Goal: Contribute content

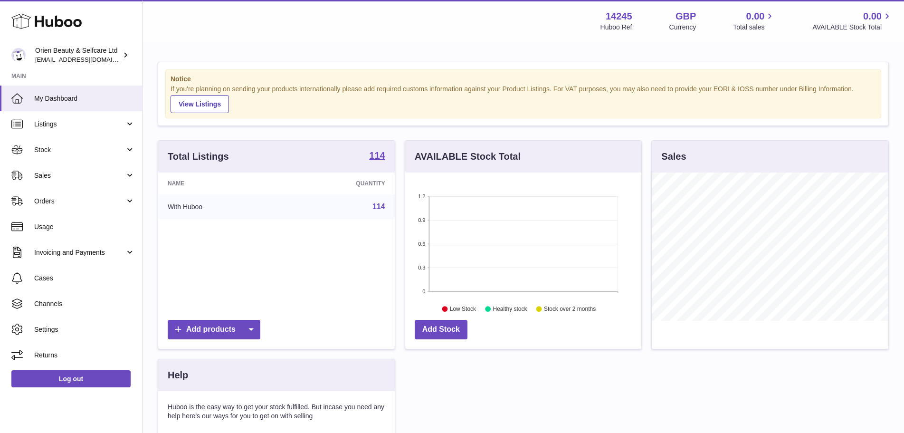
scroll to position [148, 236]
click at [75, 124] on span "Listings" at bounding box center [79, 124] width 91 height 9
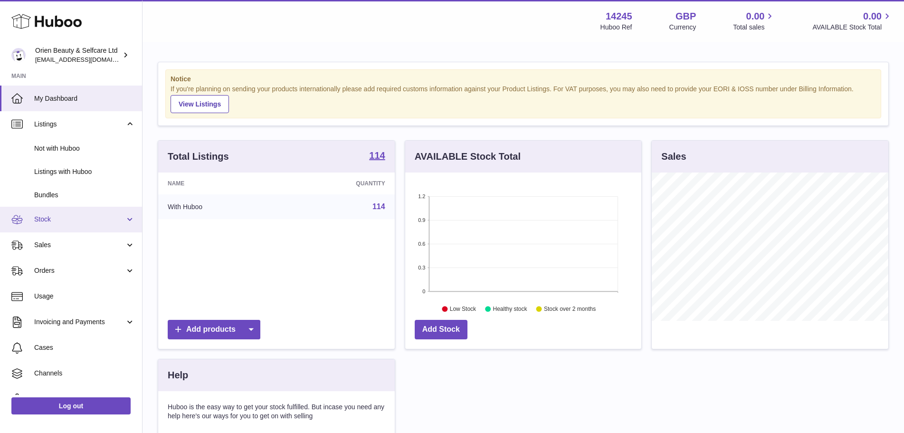
click at [57, 217] on span "Stock" at bounding box center [79, 219] width 91 height 9
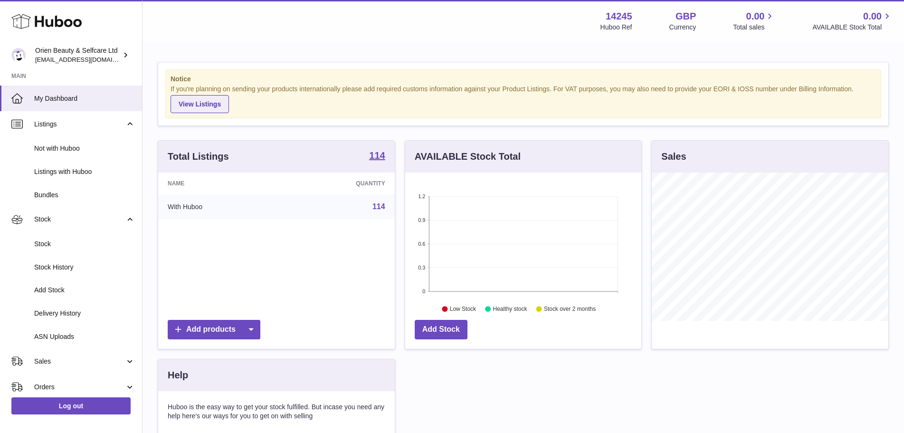
click at [211, 103] on link "View Listings" at bounding box center [200, 104] width 58 height 18
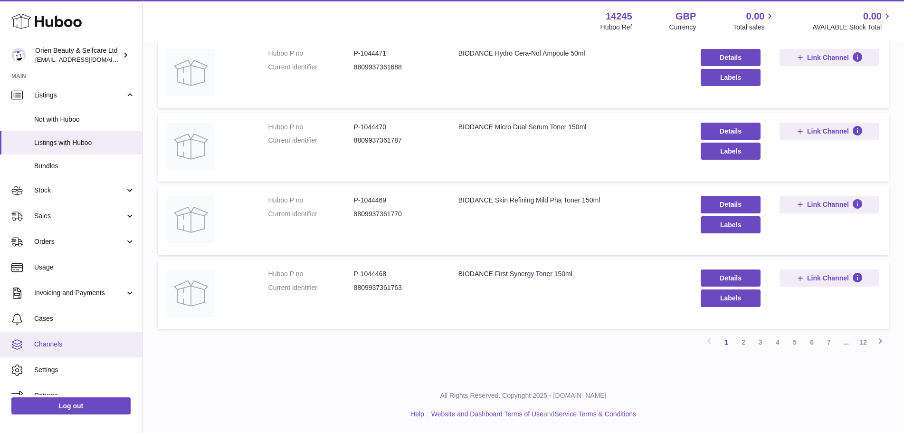
scroll to position [43, 0]
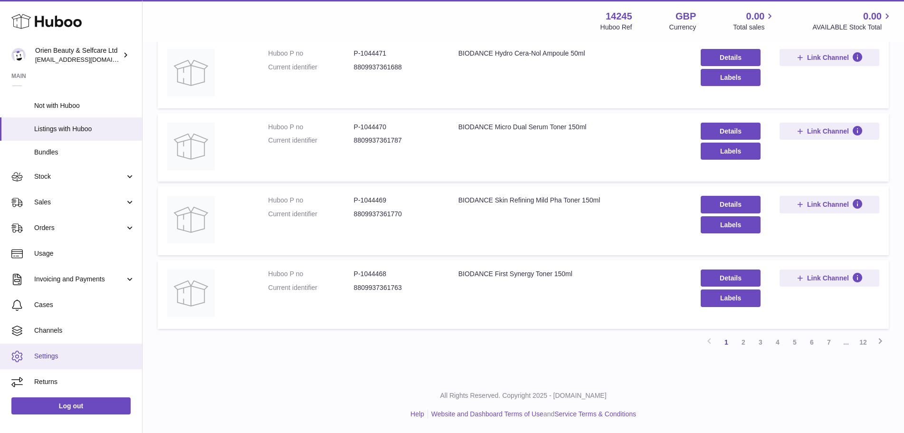
click at [53, 361] on span "Settings" at bounding box center [84, 356] width 101 height 9
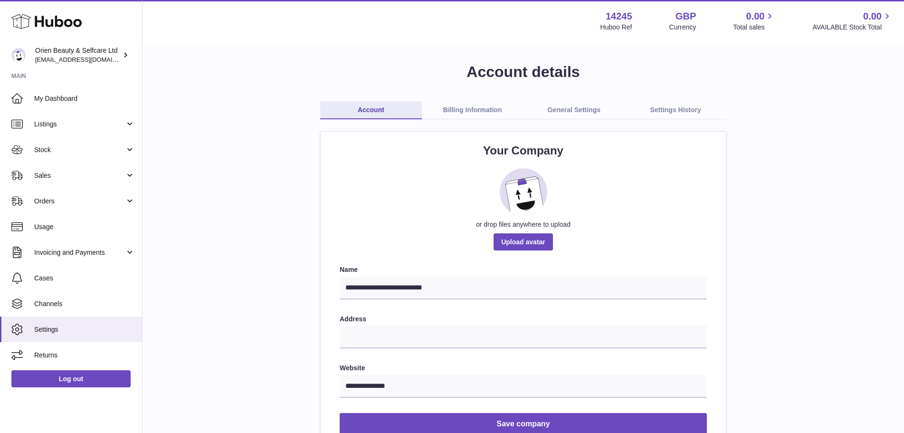
click at [470, 108] on link "Billing Information" at bounding box center [473, 110] width 102 height 18
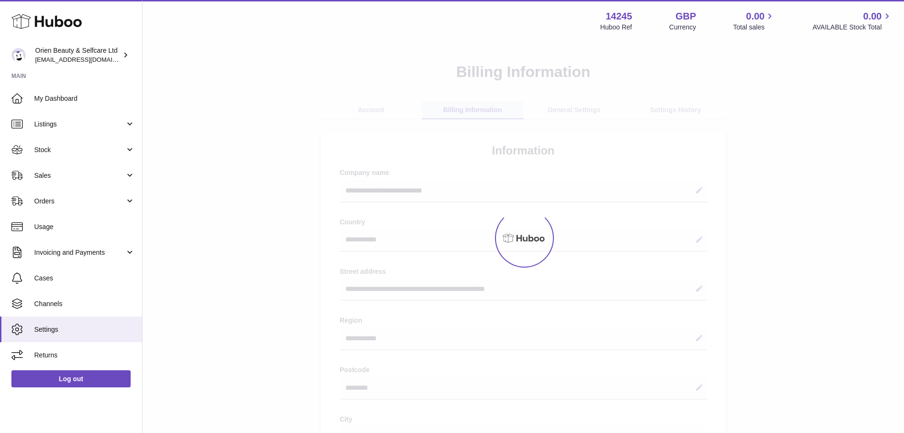
select select "**"
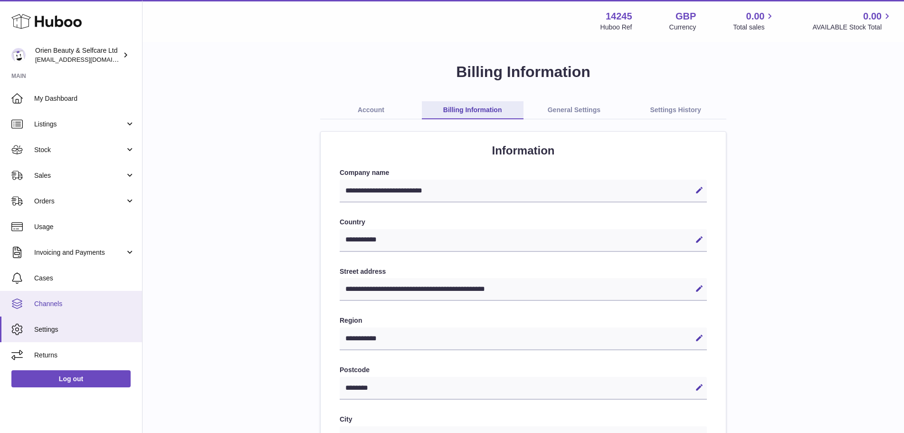
click at [67, 305] on span "Channels" at bounding box center [84, 303] width 101 height 9
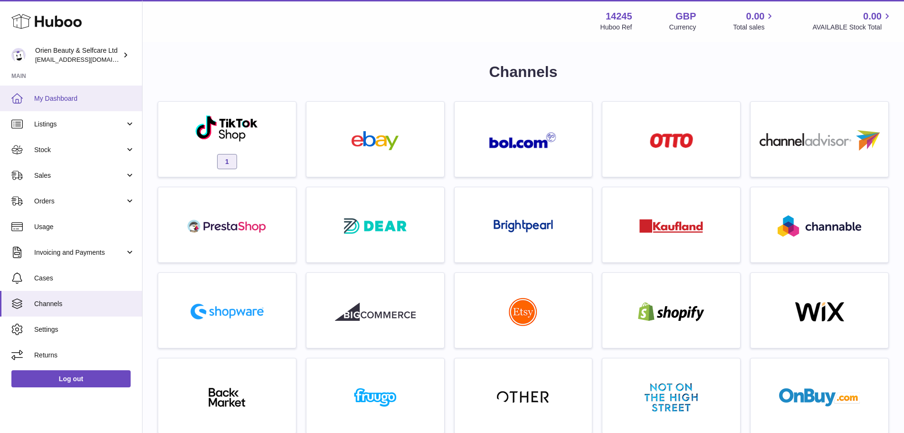
click at [46, 99] on span "My Dashboard" at bounding box center [84, 98] width 101 height 9
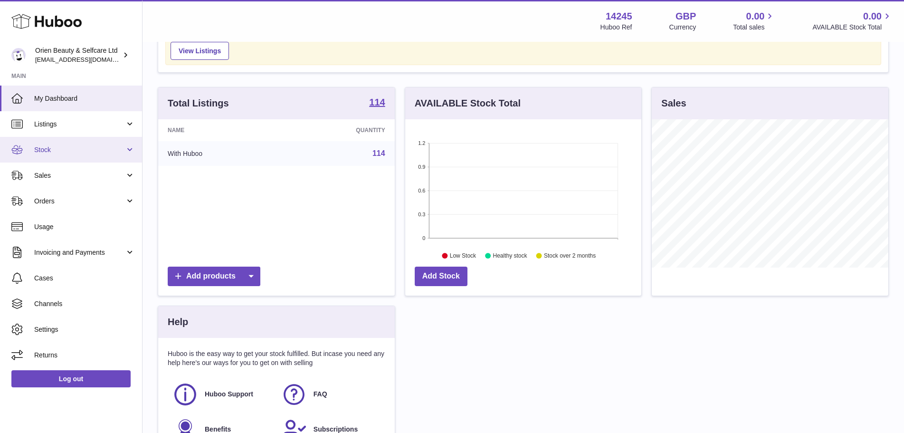
scroll to position [163, 0]
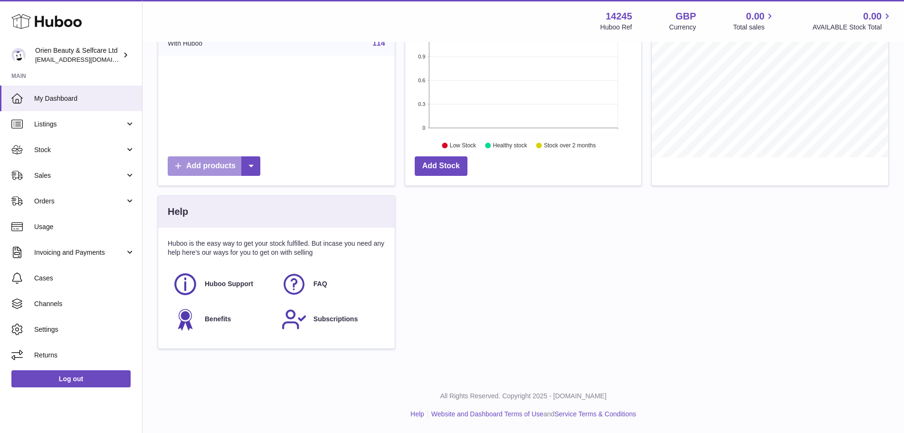
click at [205, 168] on link "Add products" at bounding box center [214, 165] width 93 height 19
click at [278, 228] on link "CSV file" at bounding box center [269, 230] width 72 height 20
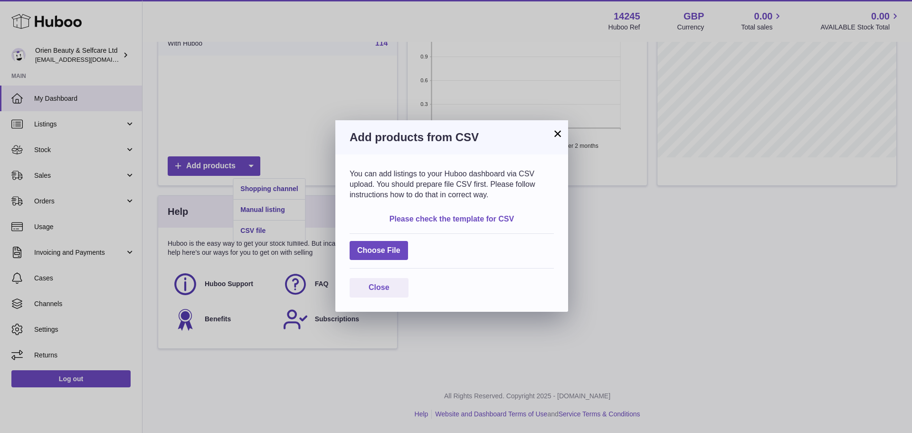
click at [496, 221] on link "Please check the template for CSV" at bounding box center [452, 219] width 124 height 8
click at [561, 131] on button "×" at bounding box center [557, 133] width 11 height 11
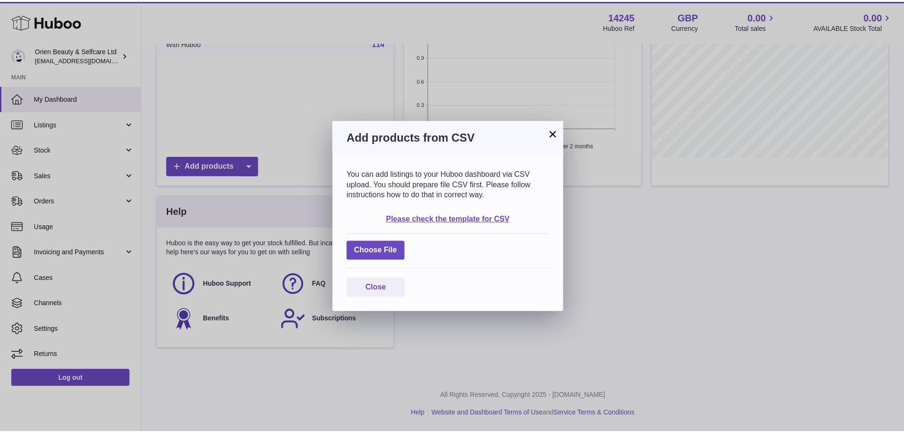
scroll to position [475024, 474936]
